Goal: Navigation & Orientation: Find specific page/section

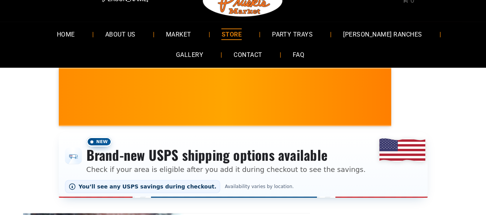
scroll to position [34, 0]
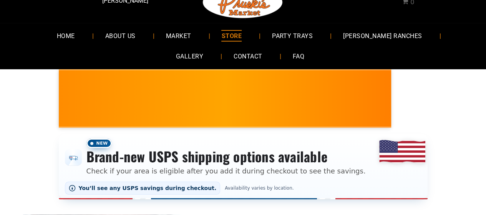
click at [221, 40] on span "STORE" at bounding box center [231, 35] width 20 height 11
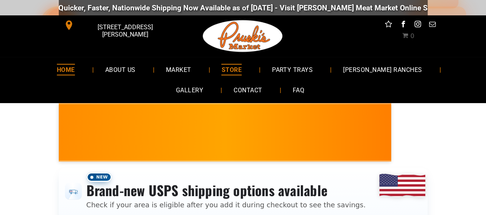
click at [57, 71] on span "HOME" at bounding box center [66, 69] width 18 height 11
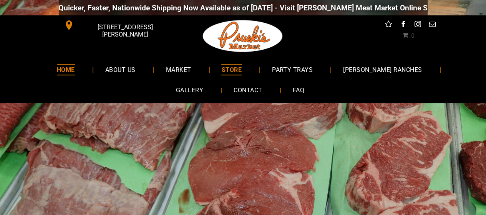
click at [221, 75] on span "STORE" at bounding box center [231, 69] width 20 height 11
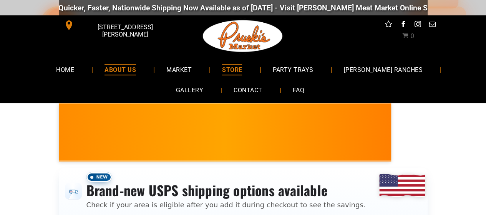
click at [109, 73] on span "ABOUT US" at bounding box center [120, 69] width 32 height 11
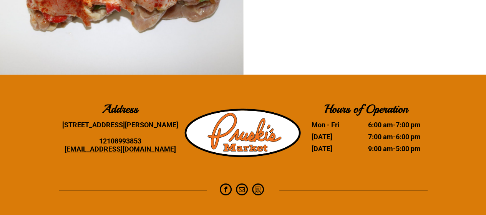
scroll to position [1397, 0]
